Goal: Check status: Check status

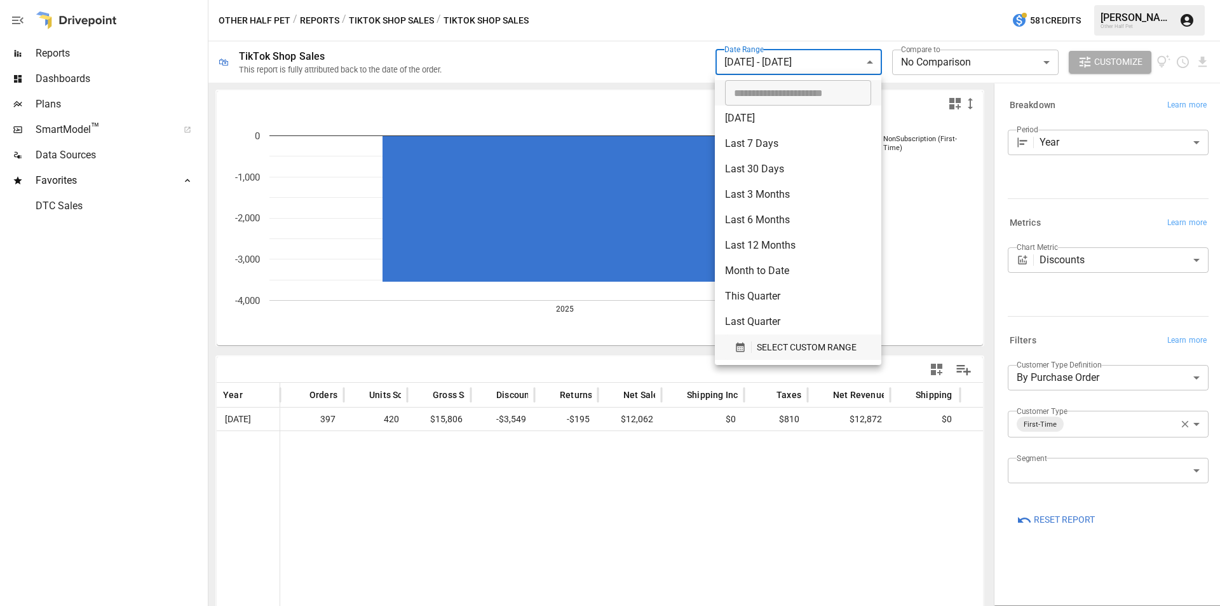
click at [799, 353] on span "SELECT CUSTOM RANGE" at bounding box center [807, 347] width 100 height 16
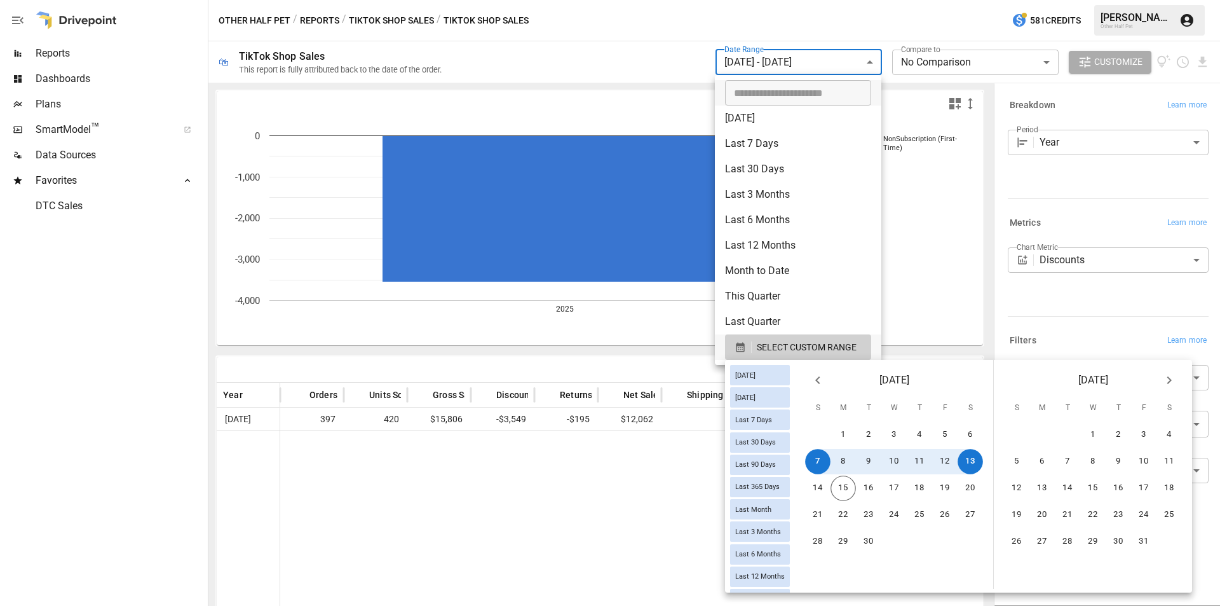
click at [825, 377] on icon "Previous month" at bounding box center [817, 379] width 15 height 15
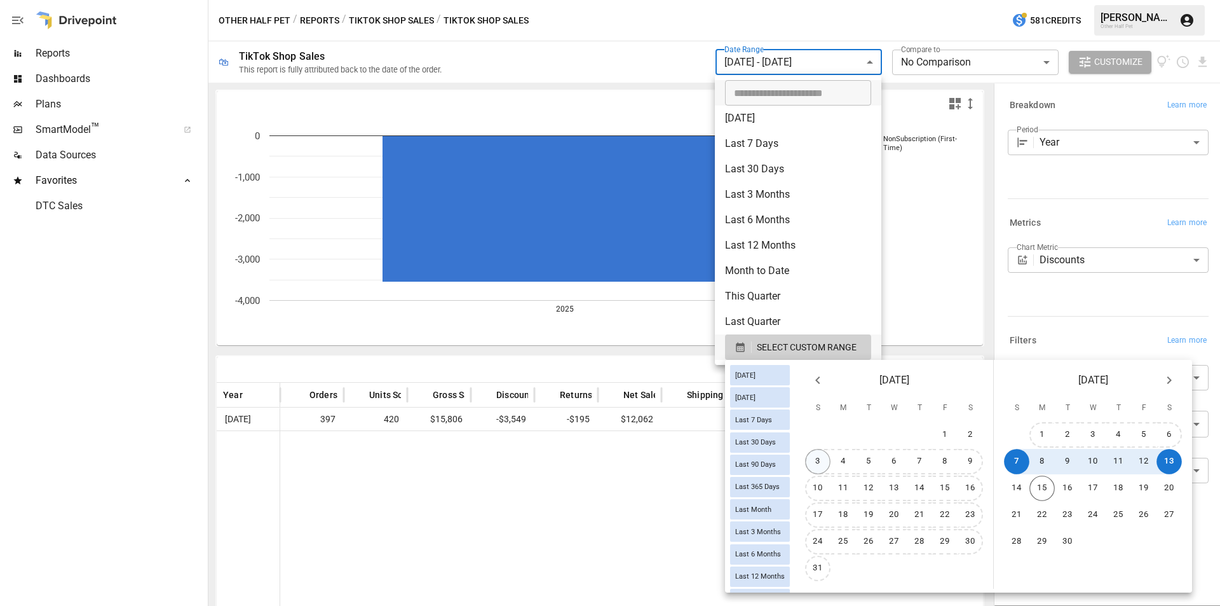
click at [828, 463] on button "3" at bounding box center [817, 461] width 25 height 25
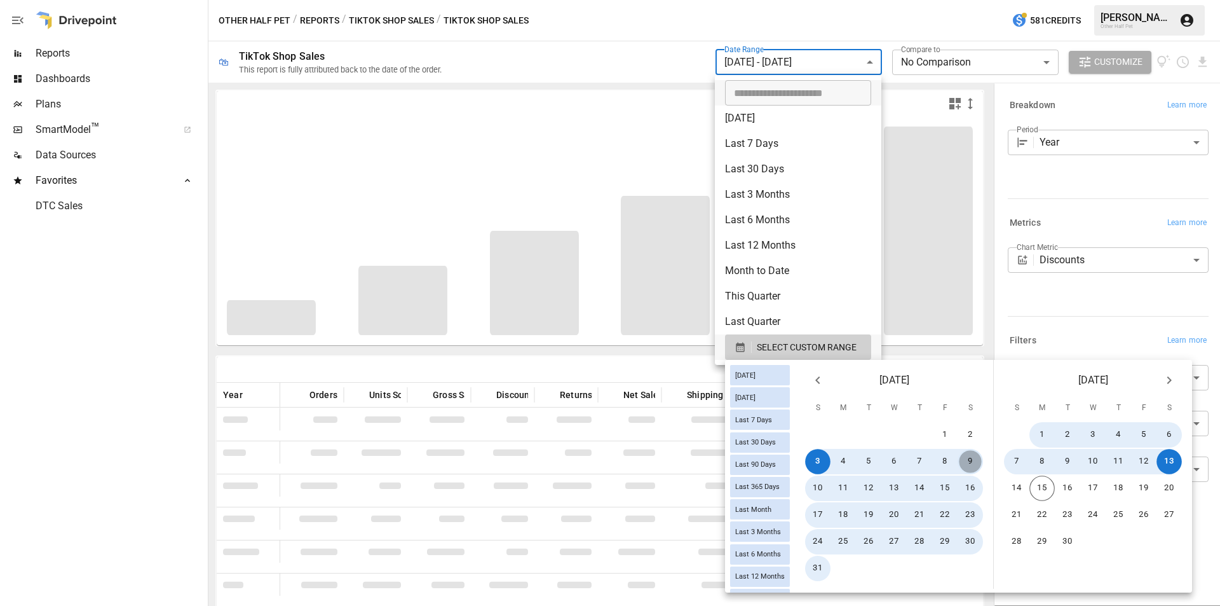
click at [977, 461] on button "9" at bounding box center [970, 461] width 25 height 25
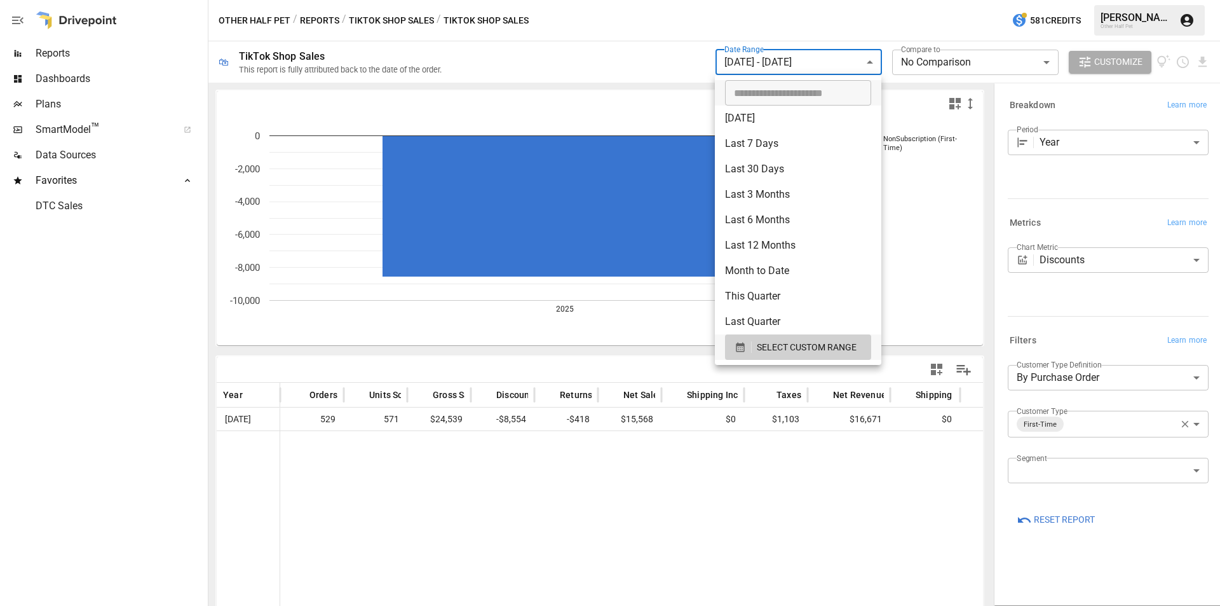
click at [335, 23] on div at bounding box center [610, 303] width 1220 height 606
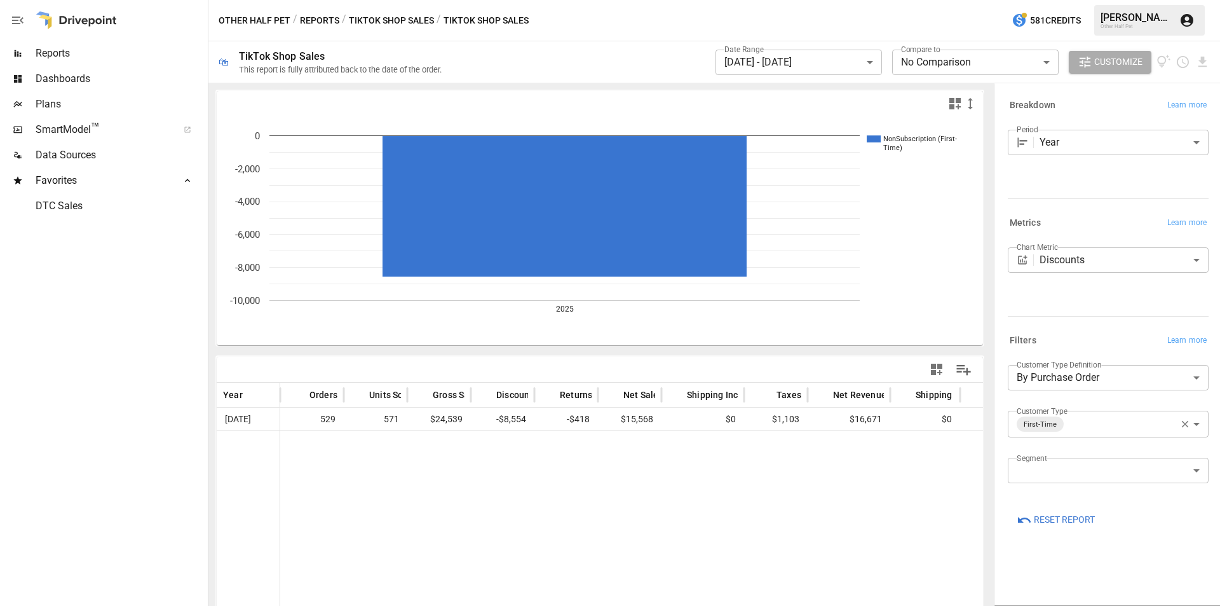
click at [325, 21] on button "Reports" at bounding box center [319, 21] width 39 height 16
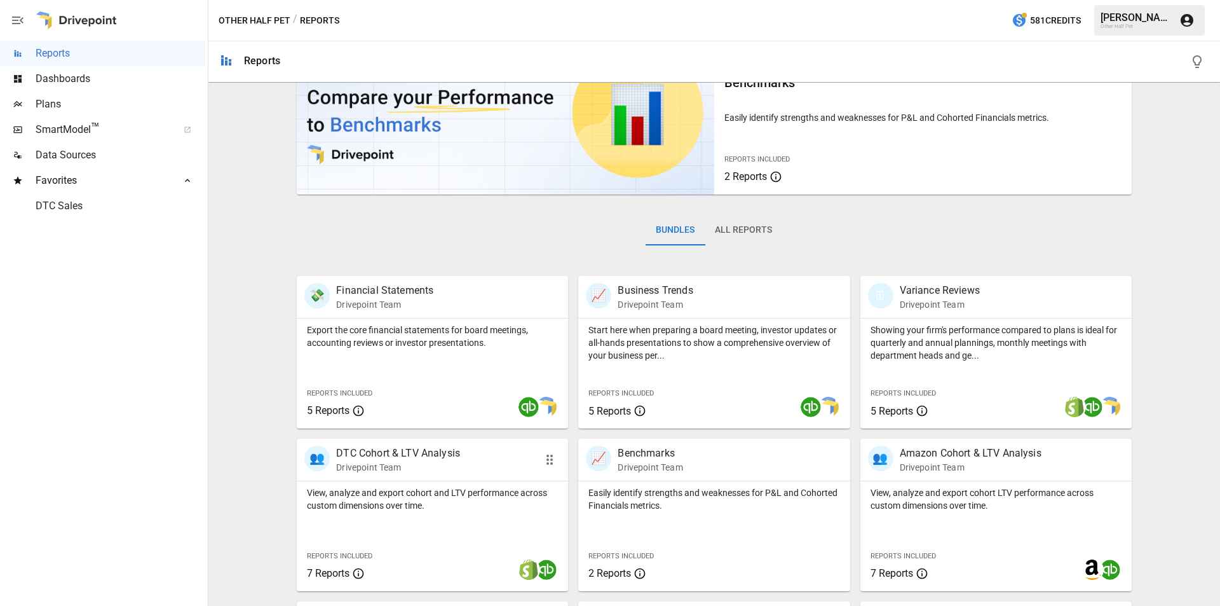
scroll to position [254, 0]
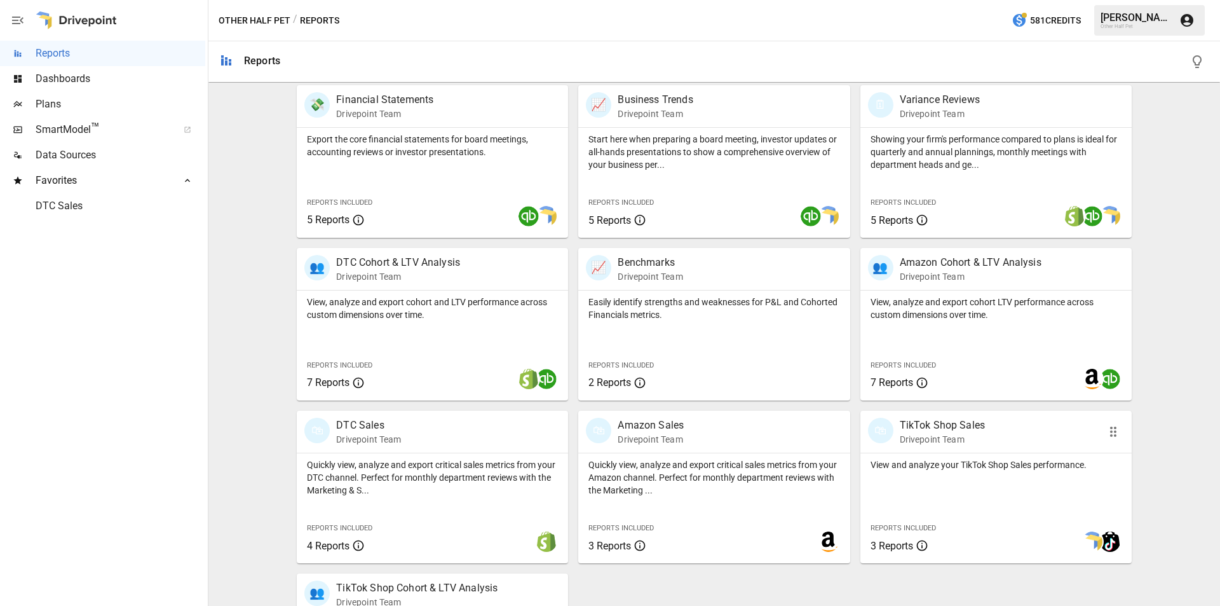
click at [963, 449] on div "🛍 TikTok Shop Sales Drivepoint Team" at bounding box center [995, 431] width 271 height 42
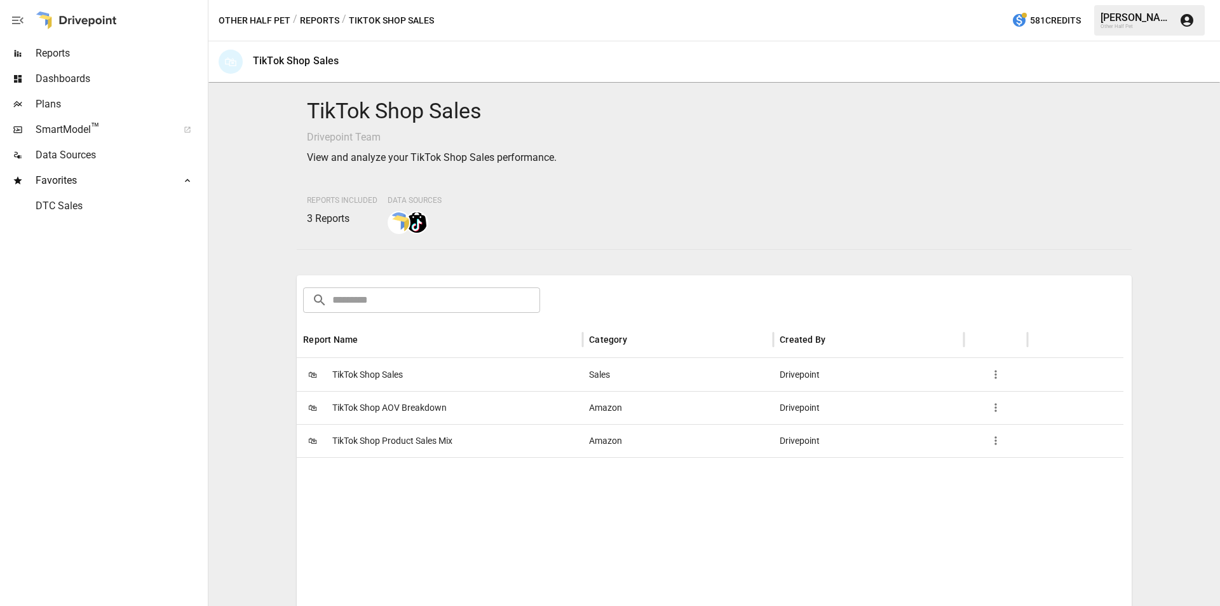
click at [370, 364] on span "TikTok Shop Sales" at bounding box center [367, 374] width 71 height 32
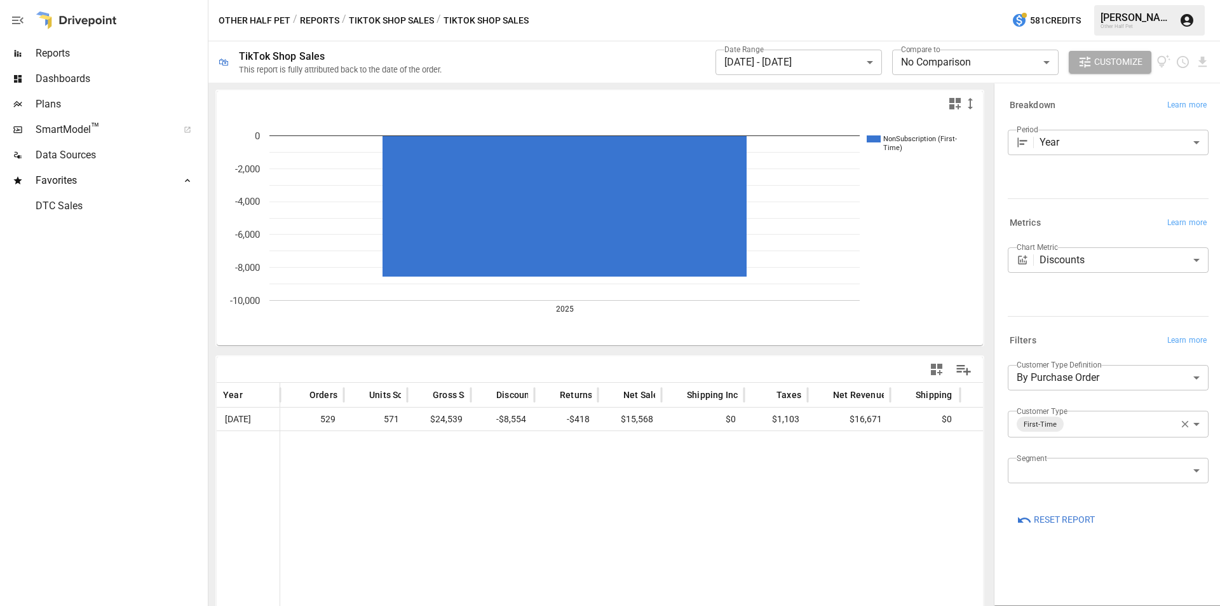
click at [764, 0] on body "**********" at bounding box center [610, 0] width 1220 height 0
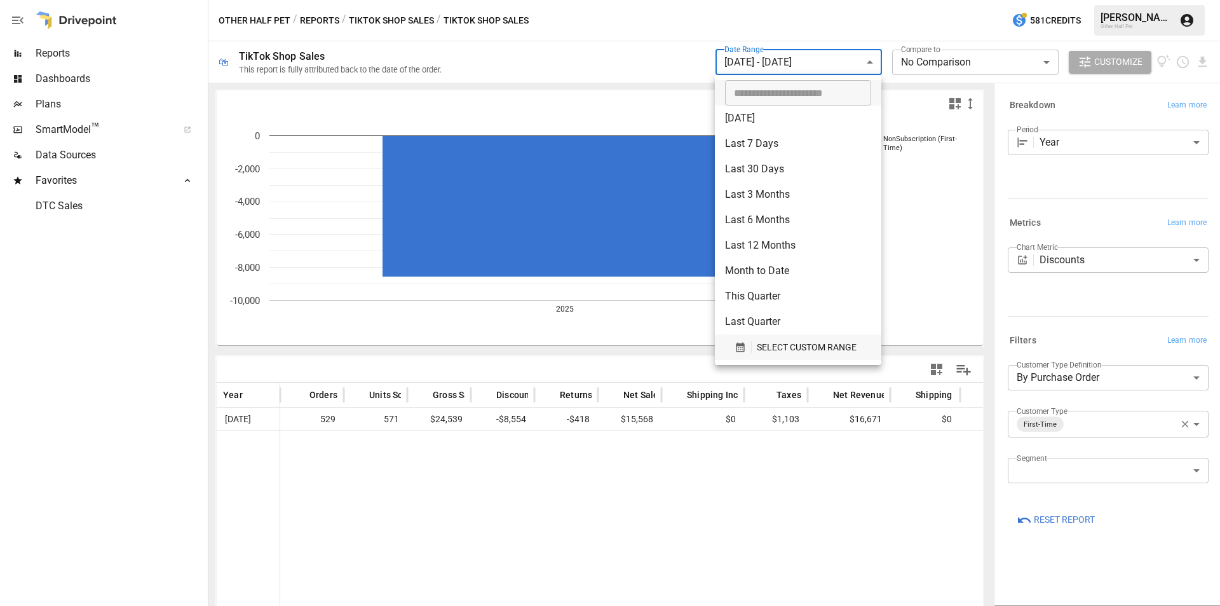
click at [806, 353] on span "SELECT CUSTOM RANGE" at bounding box center [807, 347] width 100 height 16
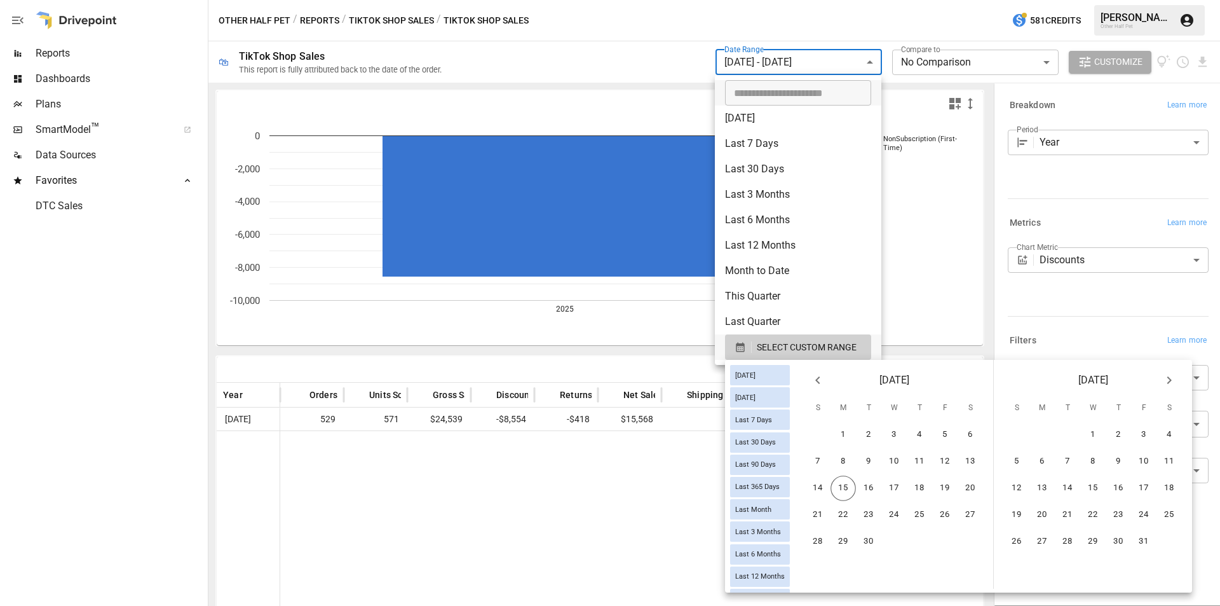
click at [823, 379] on icon "Previous month" at bounding box center [817, 379] width 15 height 15
click at [557, 508] on div at bounding box center [610, 303] width 1220 height 606
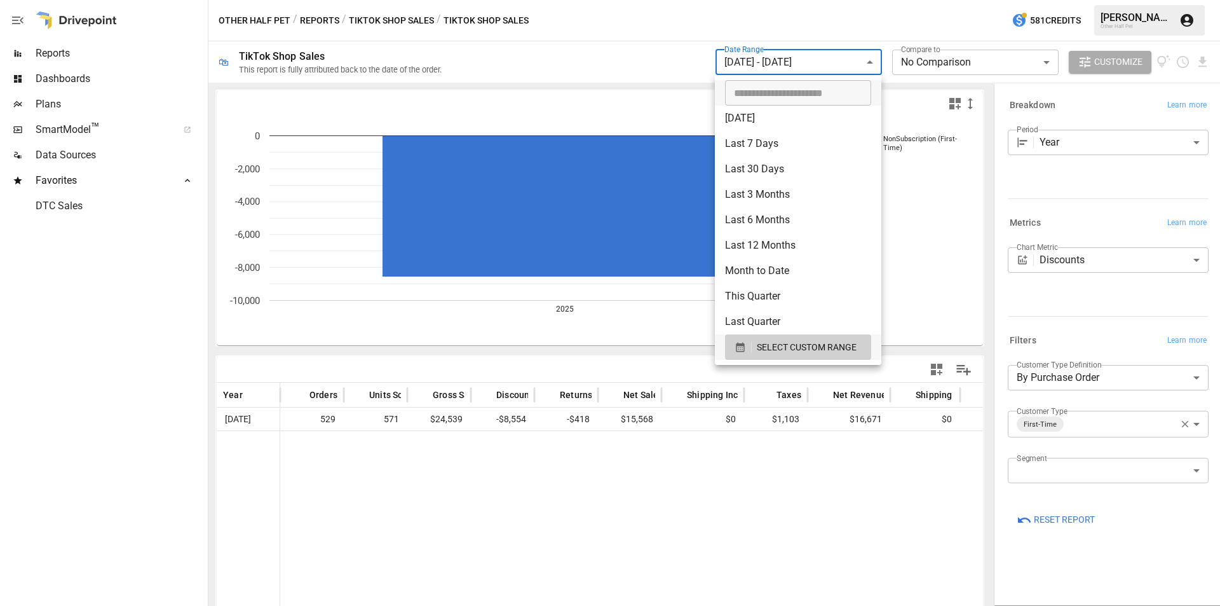
click at [823, 0] on body "**********" at bounding box center [610, 0] width 1220 height 0
click at [781, 349] on span "SELECT CUSTOM RANGE" at bounding box center [807, 347] width 100 height 16
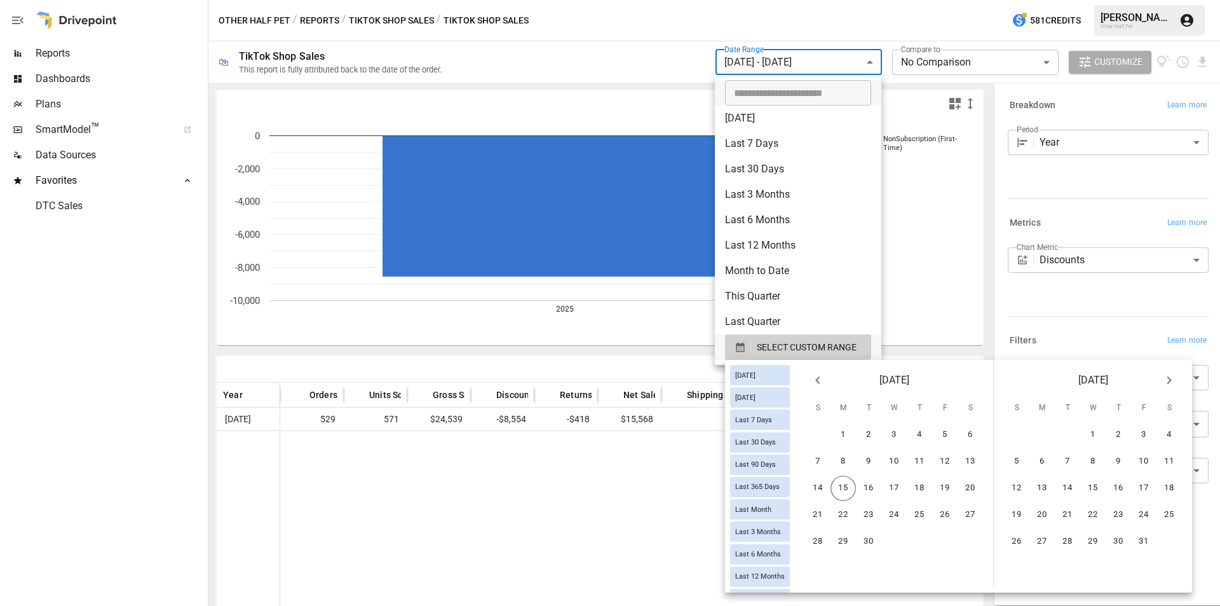
click at [820, 383] on icon "Previous month" at bounding box center [817, 380] width 4 height 8
click at [825, 380] on icon "Previous month" at bounding box center [817, 379] width 15 height 15
click at [824, 532] on button "27" at bounding box center [817, 541] width 25 height 25
click at [1170, 430] on button "2" at bounding box center [1168, 434] width 25 height 25
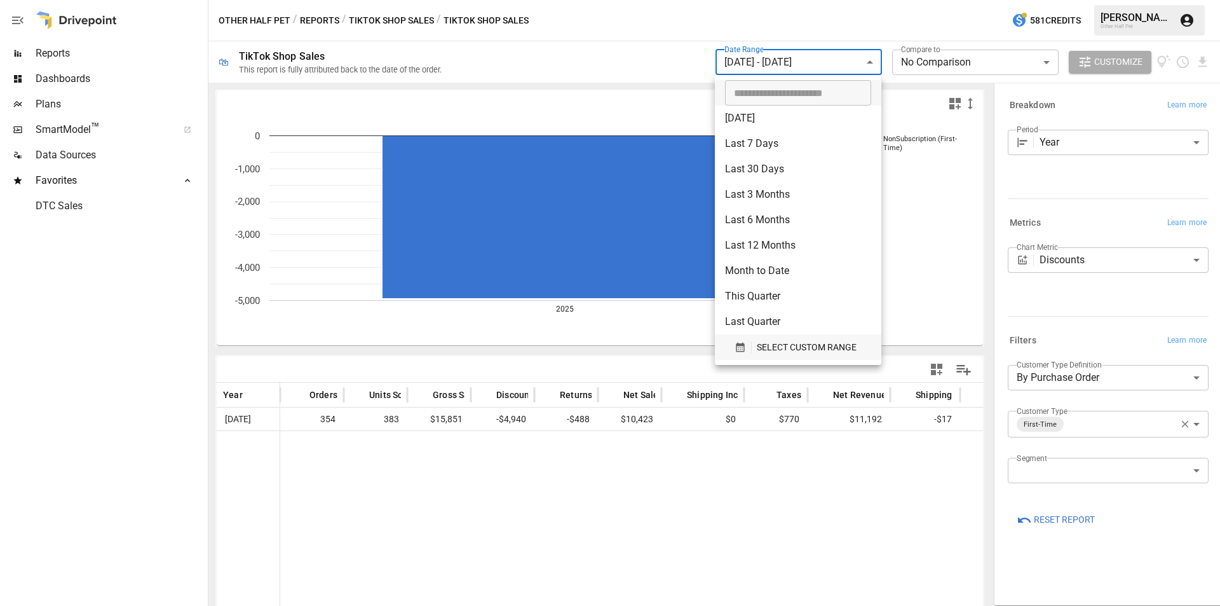
click at [787, 354] on span "SELECT CUSTOM RANGE" at bounding box center [807, 347] width 100 height 16
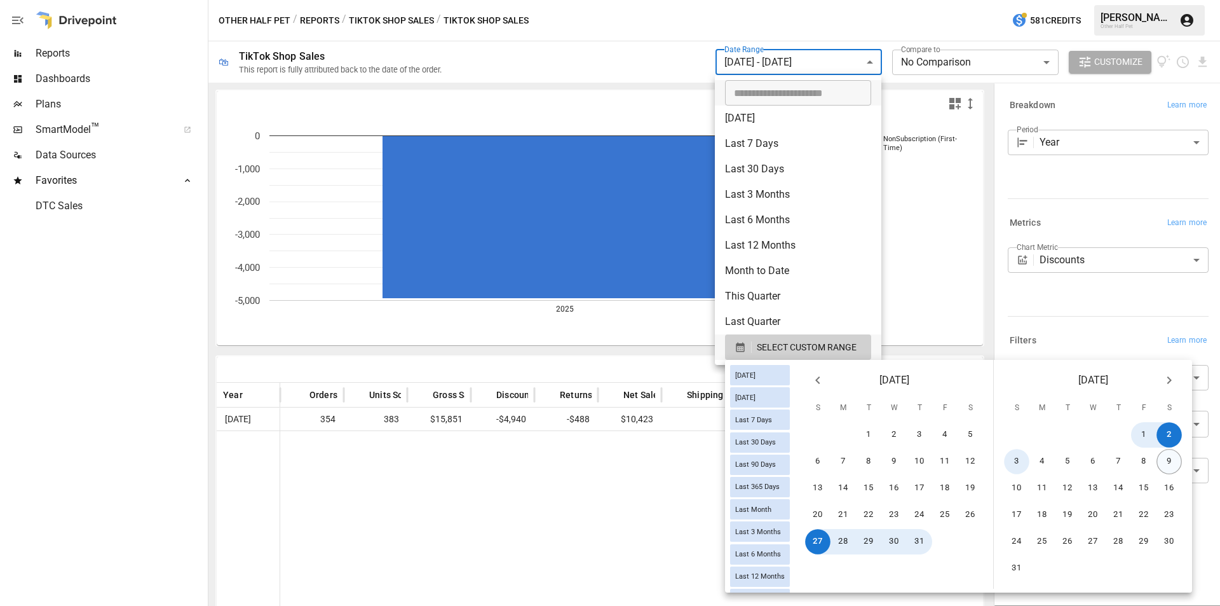
drag, startPoint x: 1025, startPoint y: 454, endPoint x: 1183, endPoint y: 458, distance: 158.3
click at [1026, 458] on button "3" at bounding box center [1016, 461] width 25 height 25
click at [1182, 457] on button "9" at bounding box center [1168, 461] width 25 height 25
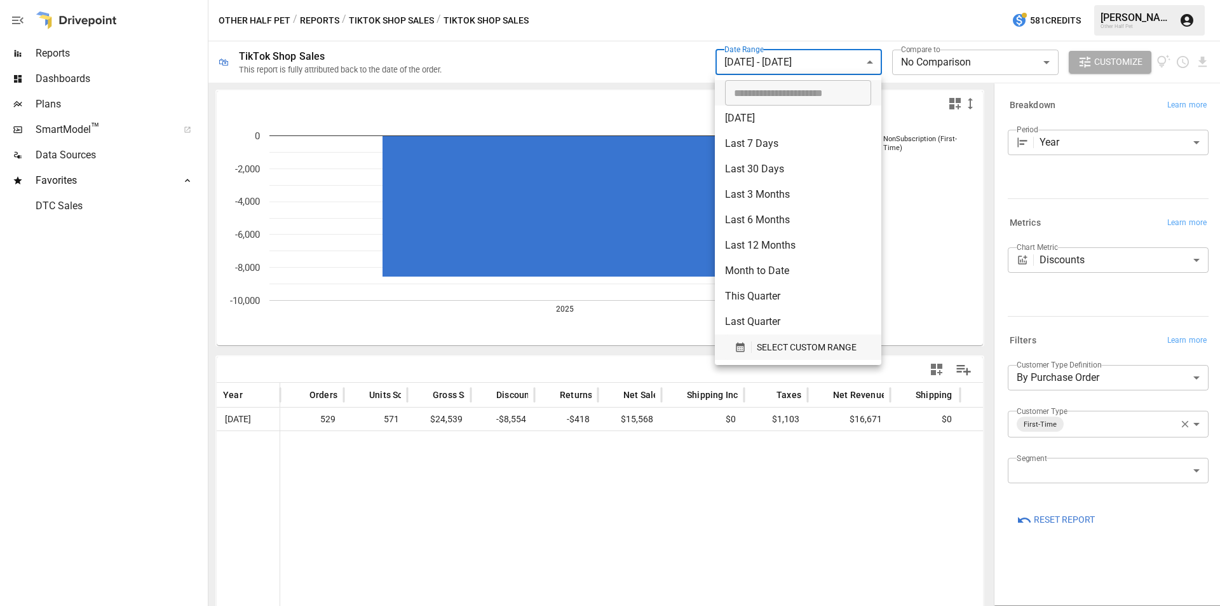
click at [797, 342] on span "SELECT CUSTOM RANGE" at bounding box center [807, 347] width 100 height 16
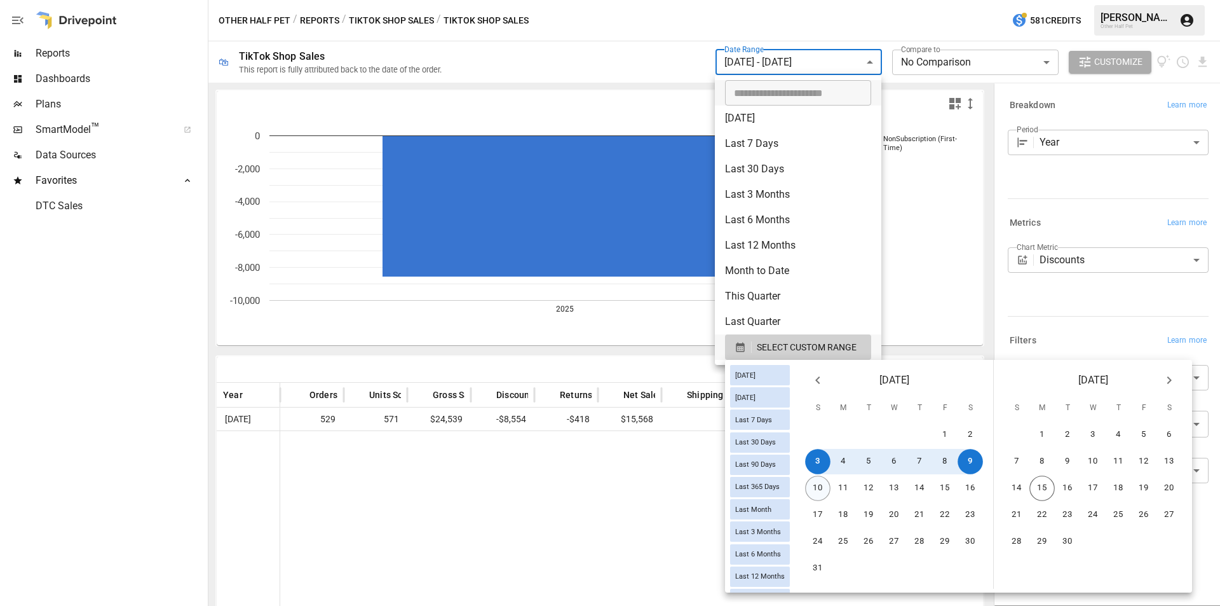
click at [825, 490] on button "10" at bounding box center [817, 487] width 25 height 25
click at [982, 486] on button "16" at bounding box center [970, 487] width 25 height 25
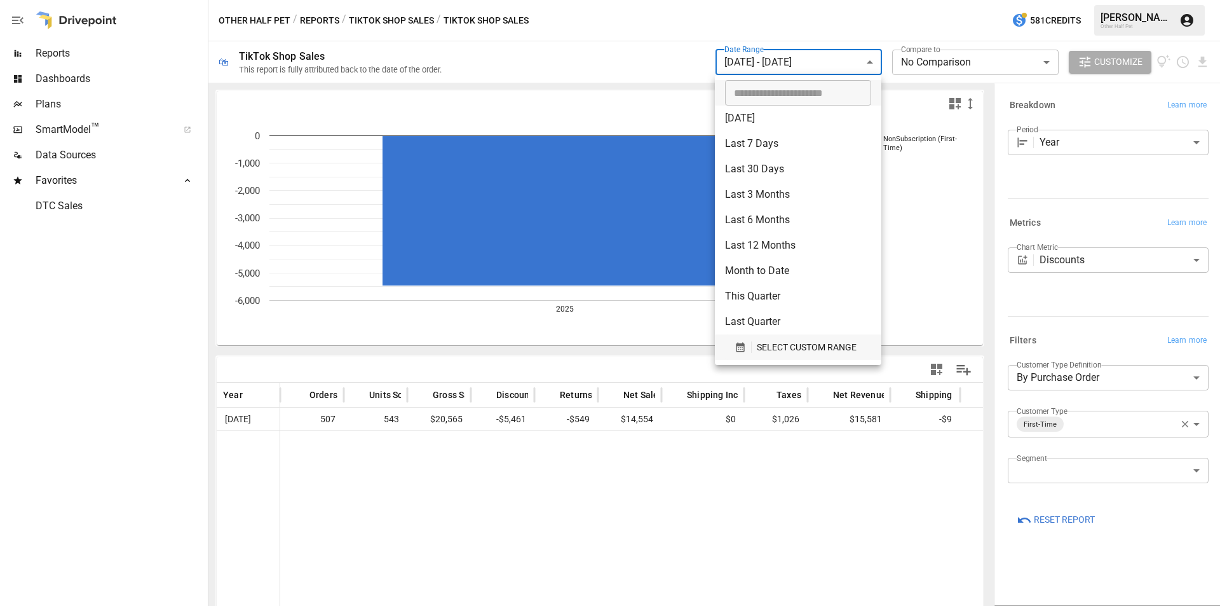
click at [768, 350] on span "SELECT CUSTOM RANGE" at bounding box center [807, 347] width 100 height 16
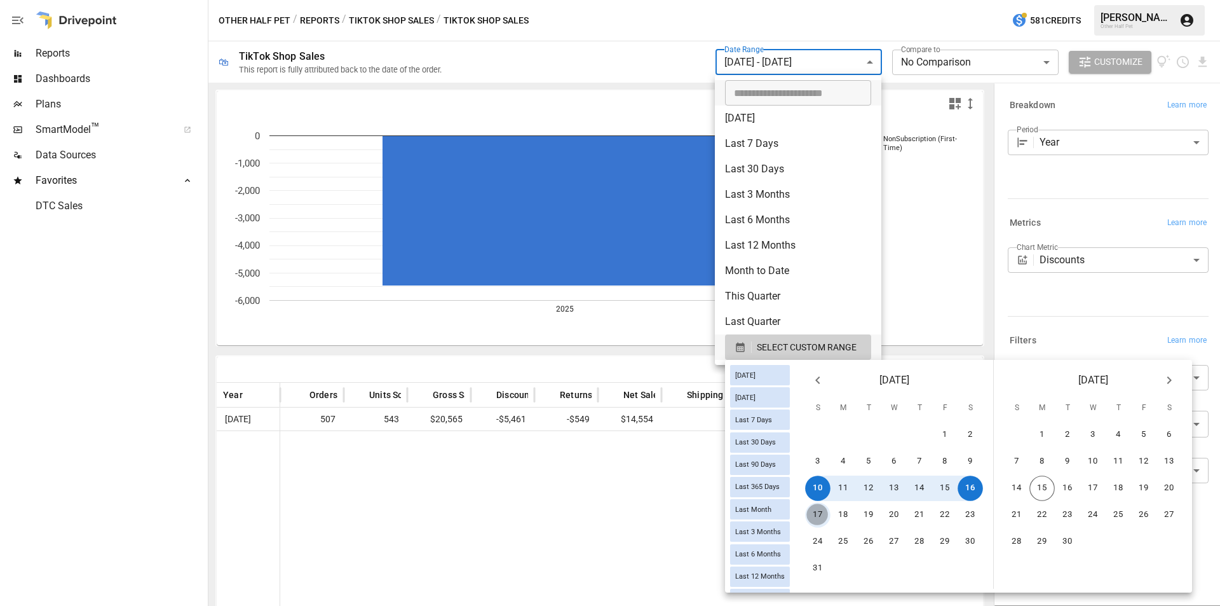
drag, startPoint x: 829, startPoint y: 513, endPoint x: 1011, endPoint y: 518, distance: 182.4
click at [828, 514] on button "17" at bounding box center [817, 514] width 25 height 25
click at [977, 515] on button "23" at bounding box center [970, 514] width 25 height 25
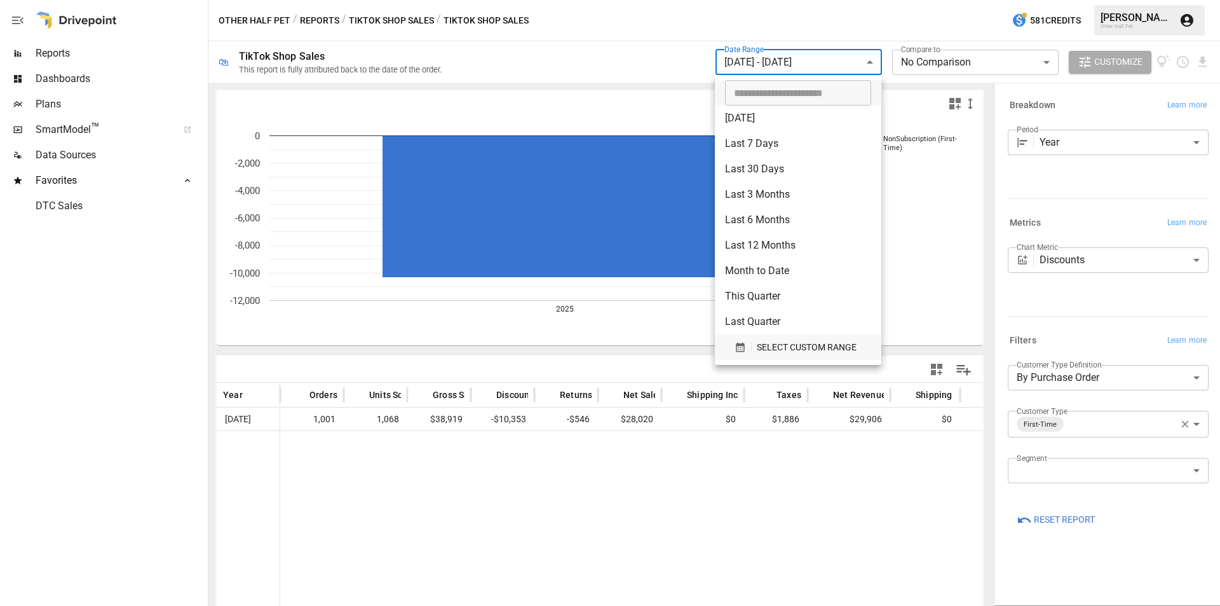
click at [767, 347] on span "SELECT CUSTOM RANGE" at bounding box center [807, 347] width 100 height 16
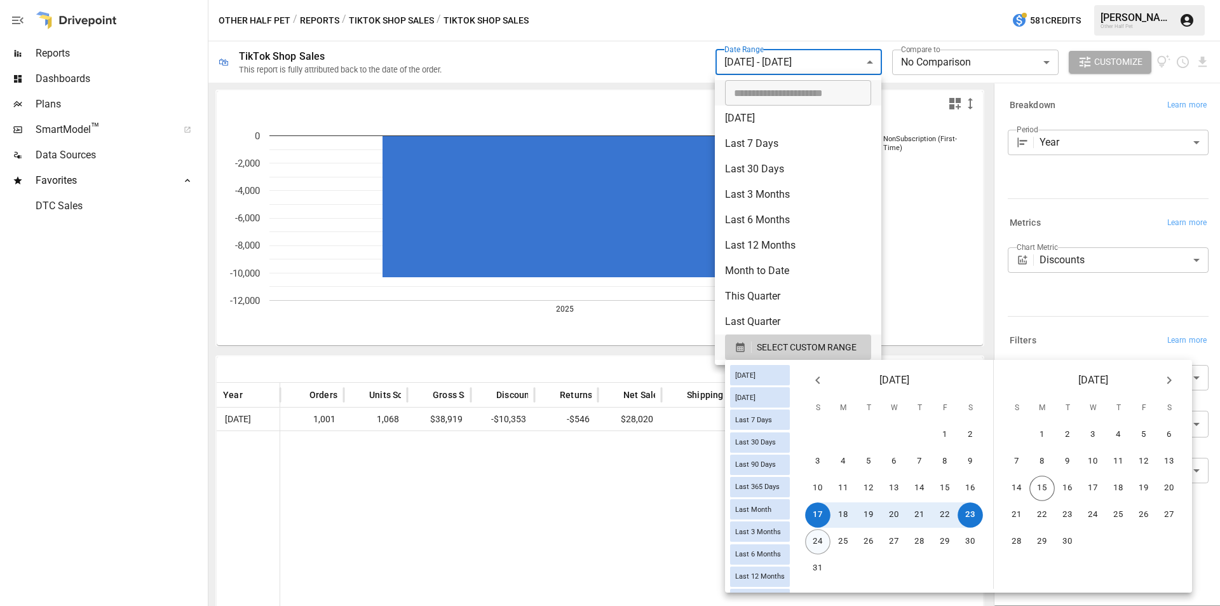
click at [826, 542] on button "24" at bounding box center [817, 541] width 25 height 25
click at [980, 539] on button "30" at bounding box center [970, 541] width 25 height 25
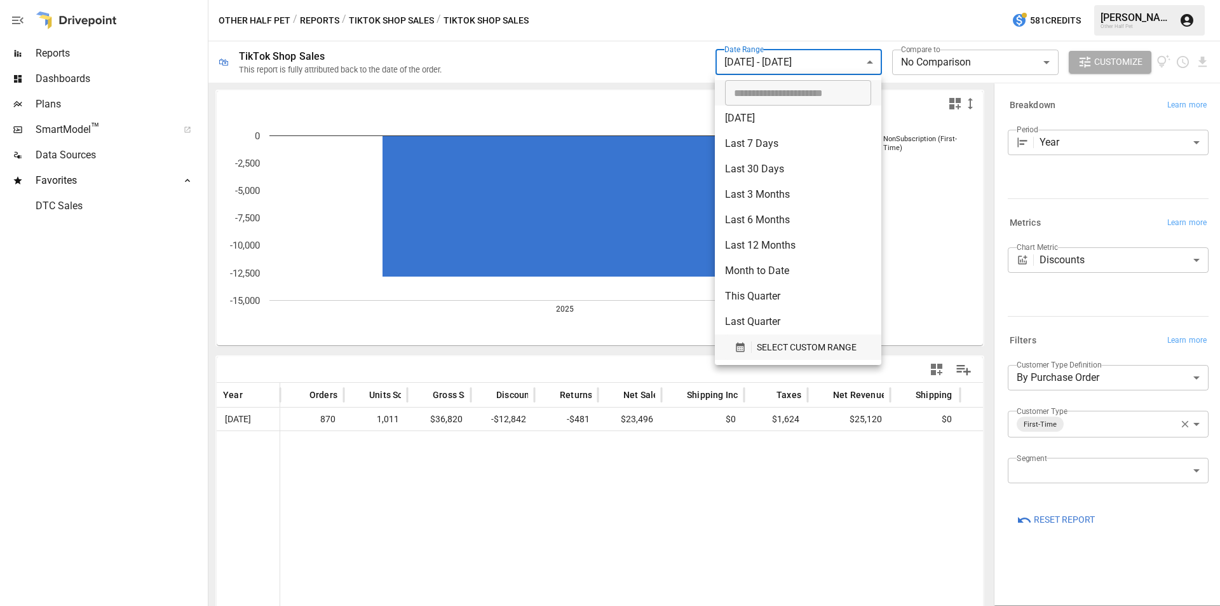
click at [809, 346] on span "SELECT CUSTOM RANGE" at bounding box center [807, 347] width 100 height 16
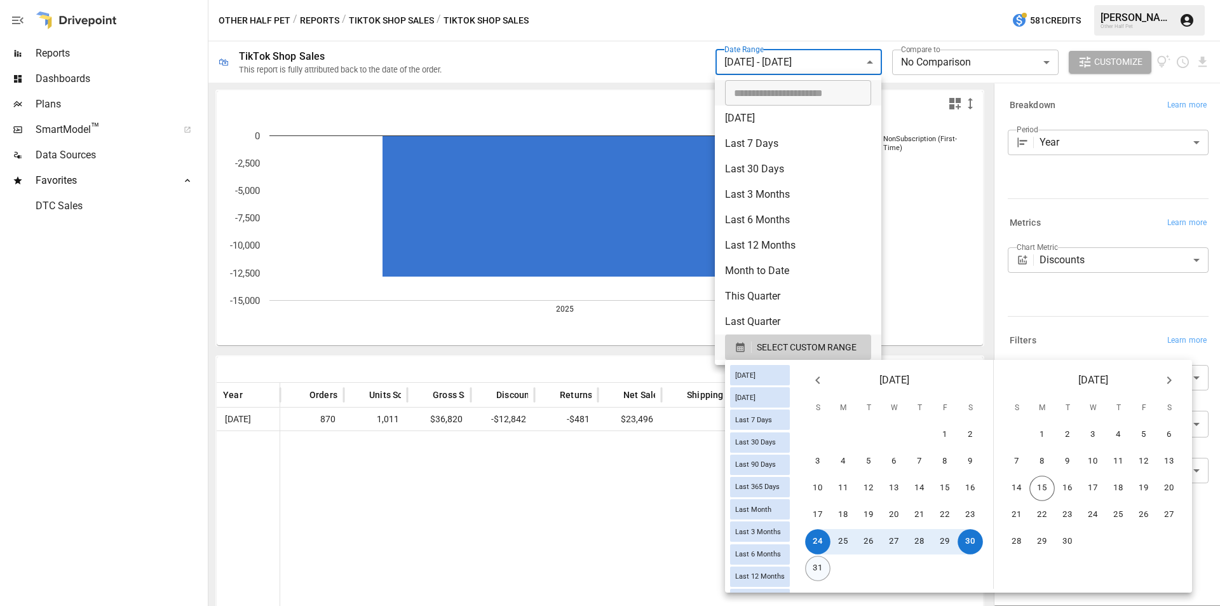
click at [825, 565] on button "31" at bounding box center [817, 567] width 25 height 25
click at [1175, 435] on button "6" at bounding box center [1168, 434] width 25 height 25
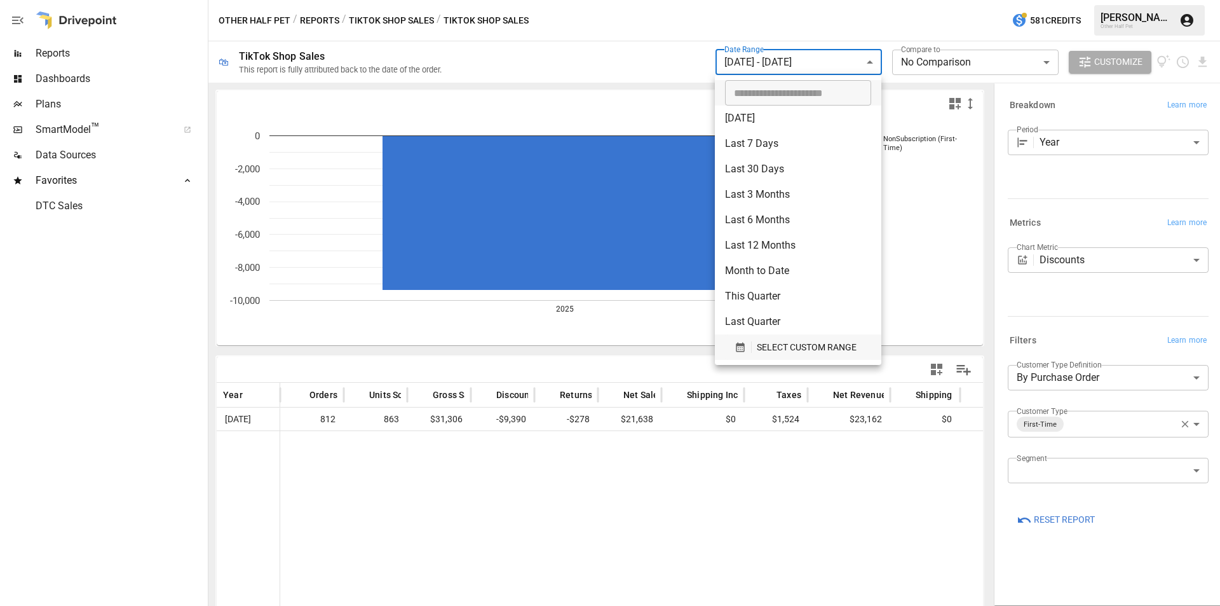
click at [791, 353] on span "SELECT CUSTOM RANGE" at bounding box center [807, 347] width 100 height 16
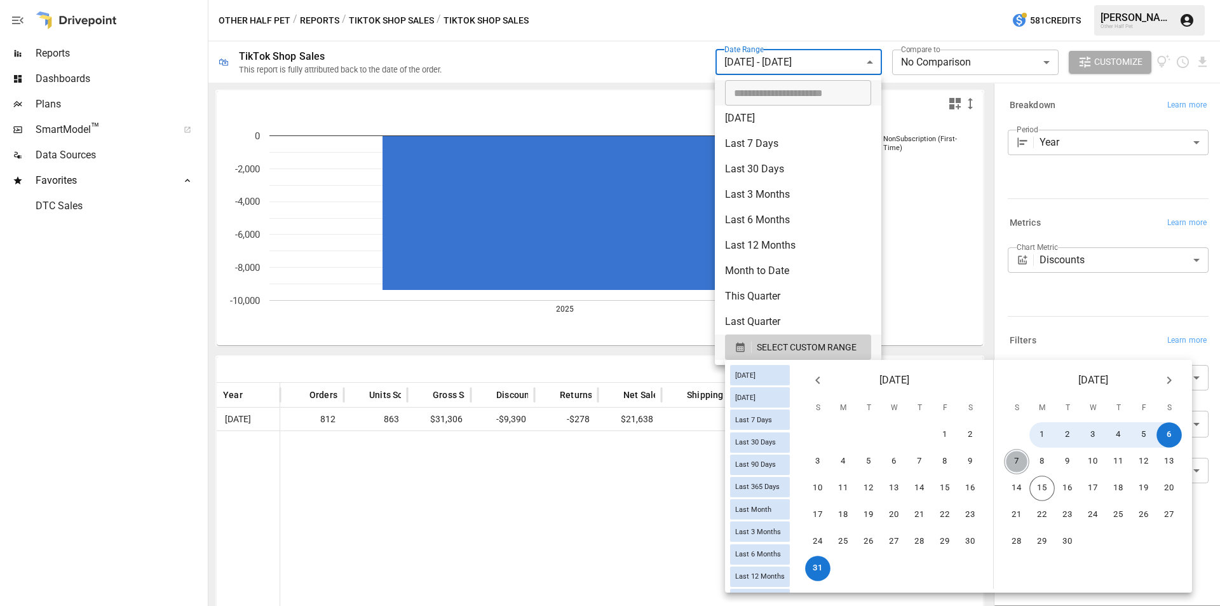
click at [1026, 462] on button "7" at bounding box center [1016, 461] width 25 height 25
click at [1175, 455] on button "13" at bounding box center [1168, 461] width 25 height 25
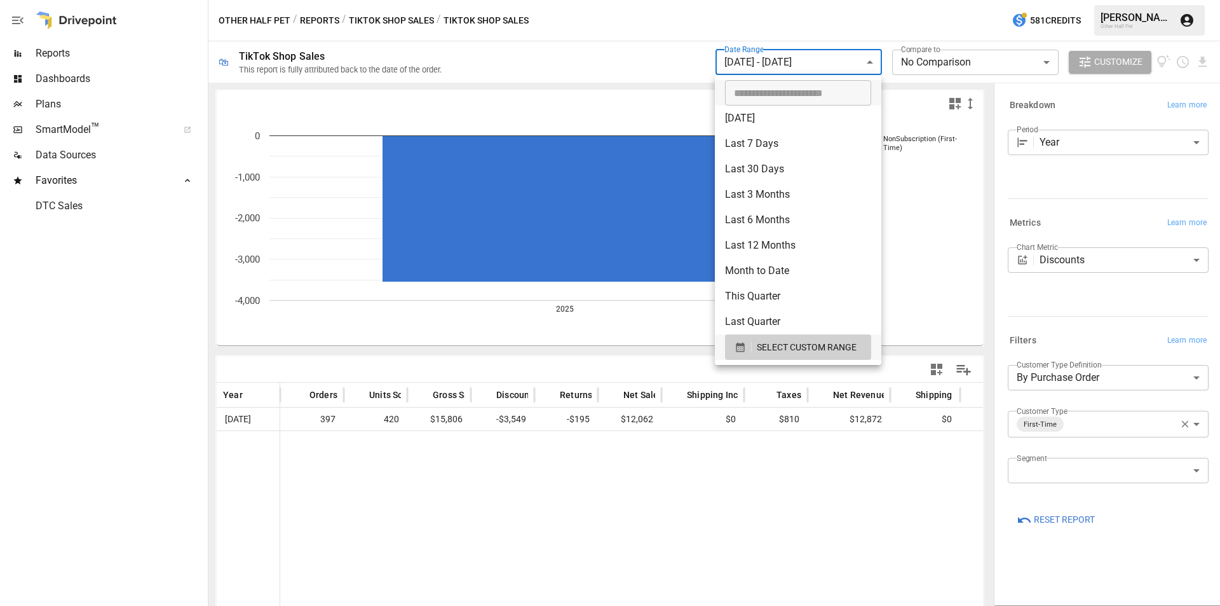
click at [715, 494] on div at bounding box center [610, 303] width 1220 height 606
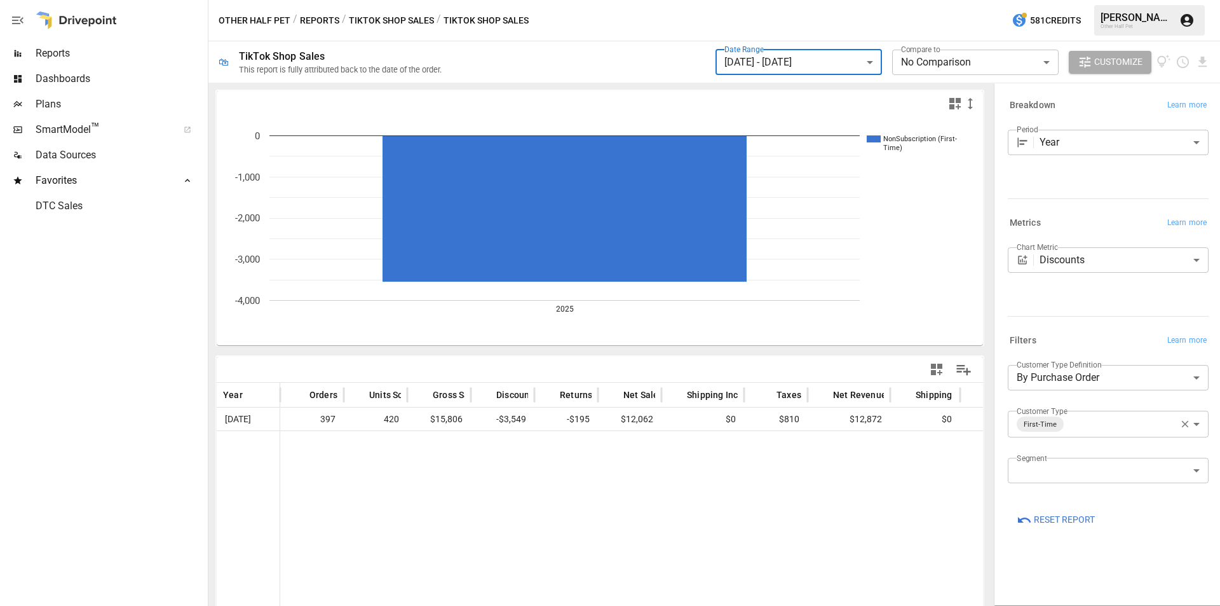
scroll to position [13, 0]
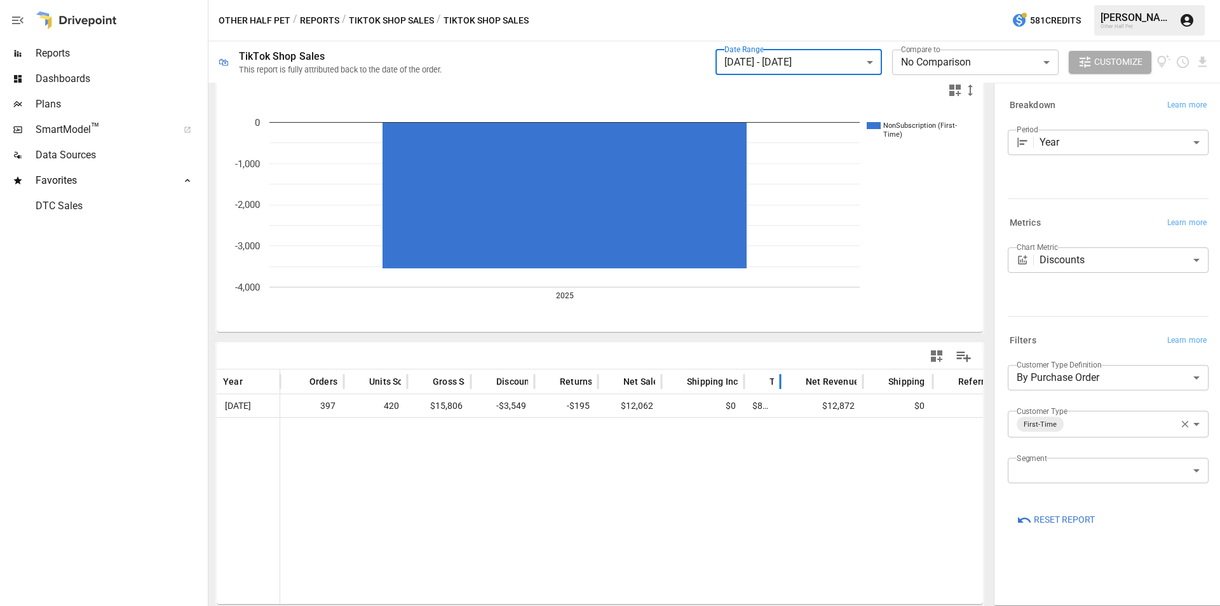
drag, startPoint x: 805, startPoint y: 380, endPoint x: 778, endPoint y: 388, distance: 27.8
click at [778, 388] on div at bounding box center [780, 381] width 6 height 25
drag, startPoint x: 597, startPoint y: 381, endPoint x: 584, endPoint y: 379, distance: 13.5
click at [587, 379] on div at bounding box center [590, 381] width 6 height 25
drag, startPoint x: 919, startPoint y: 384, endPoint x: 830, endPoint y: 380, distance: 89.7
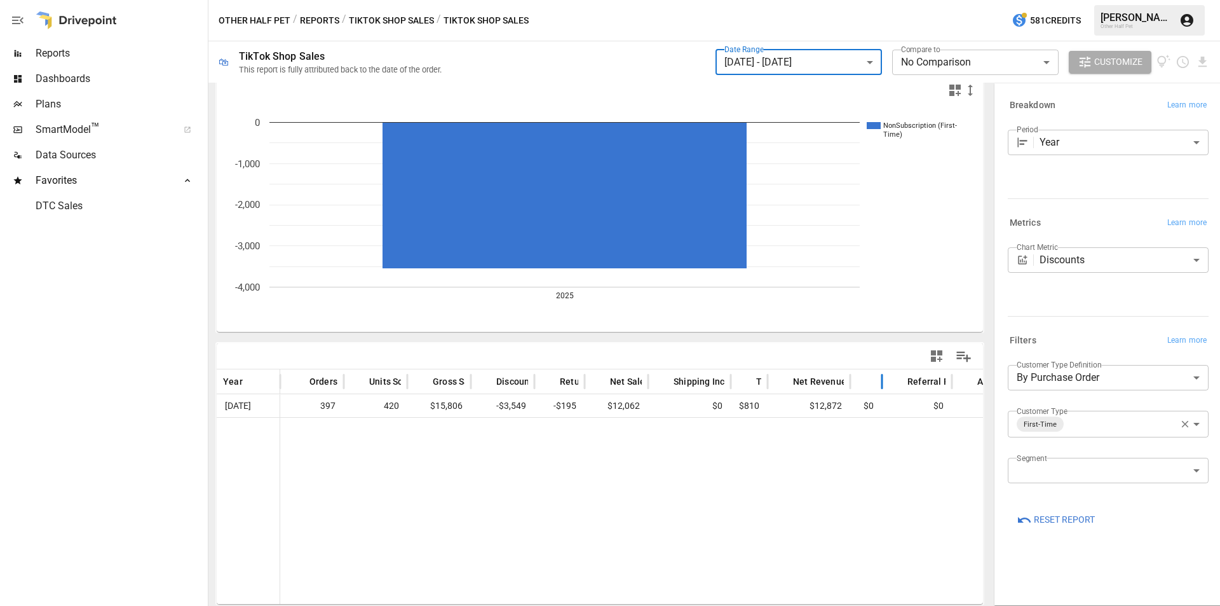
click at [830, 380] on div "Year Orders Units Sold Gross Sales Discounts Returns Net Sales Shipping Income …" at bounding box center [867, 381] width 1301 height 25
drag, startPoint x: 341, startPoint y: 385, endPoint x: 336, endPoint y: 391, distance: 7.7
click at [338, 391] on div at bounding box center [341, 381] width 6 height 25
drag, startPoint x: 402, startPoint y: 379, endPoint x: 395, endPoint y: 380, distance: 7.0
click at [395, 380] on div at bounding box center [395, 381] width 6 height 25
